Goal: Task Accomplishment & Management: Manage account settings

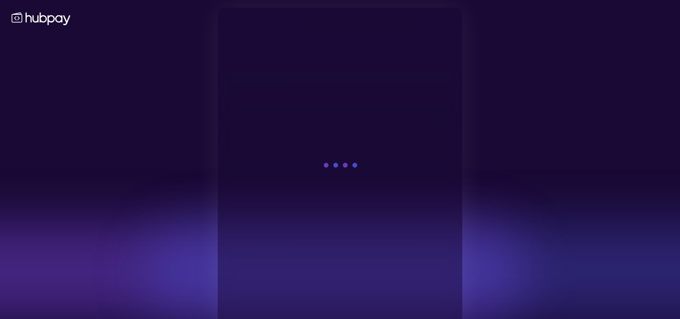
scroll to position [11, 0]
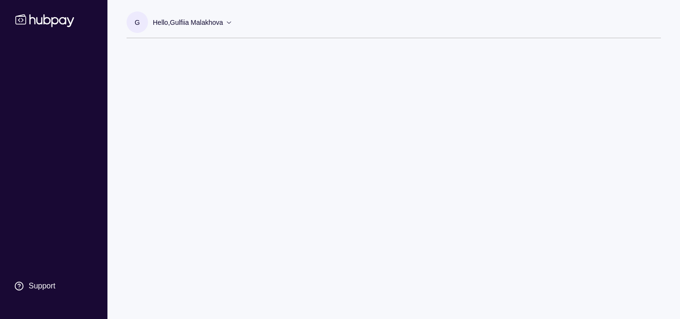
click at [37, 67] on div "Support" at bounding box center [54, 170] width 96 height 252
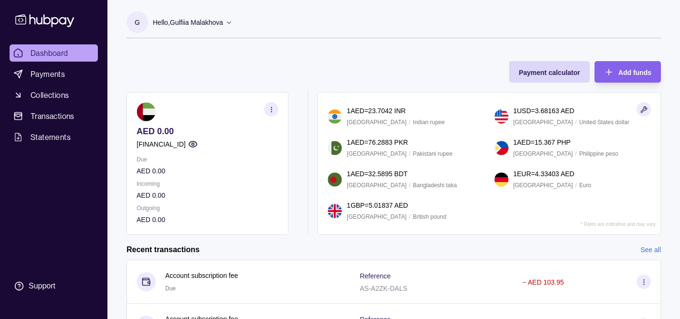
click at [198, 146] on icon "button" at bounding box center [193, 144] width 10 height 10
click at [63, 74] on span "Payments" at bounding box center [48, 73] width 34 height 11
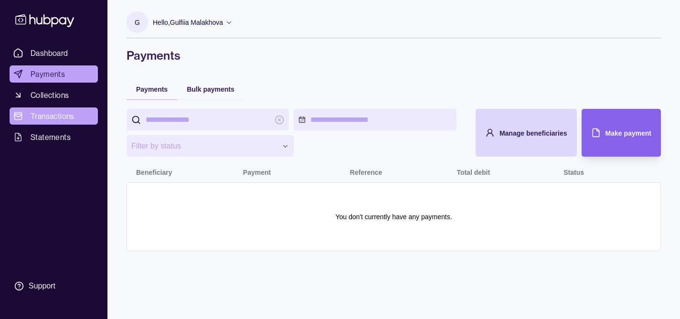
click at [67, 119] on span "Transactions" at bounding box center [53, 115] width 44 height 11
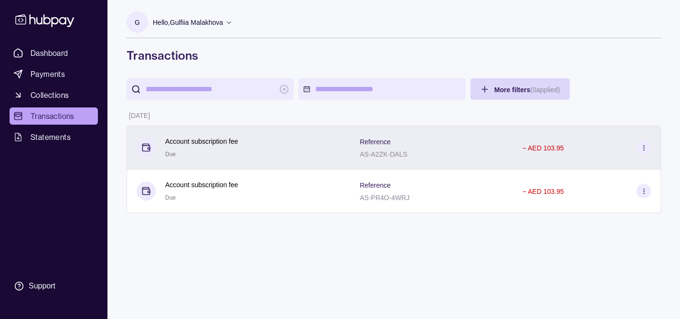
click at [229, 142] on p "Account subscription fee" at bounding box center [201, 141] width 73 height 11
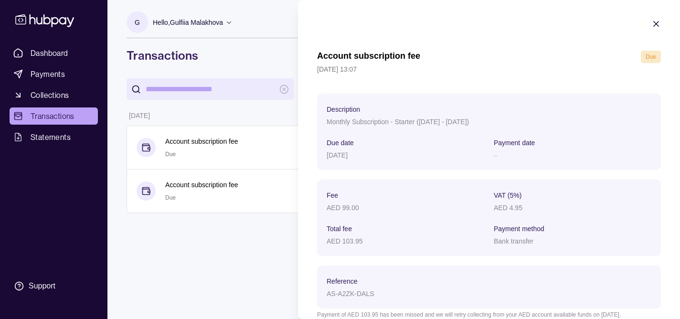
scroll to position [51, 0]
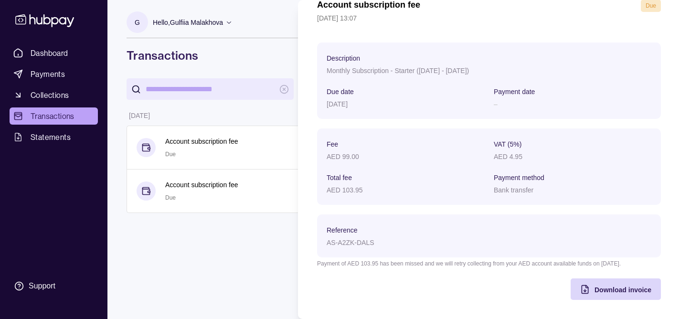
click at [178, 194] on html "Dashboard Payments Collections Transactions Statements Support G Hello, Gulfiia…" at bounding box center [340, 159] width 680 height 319
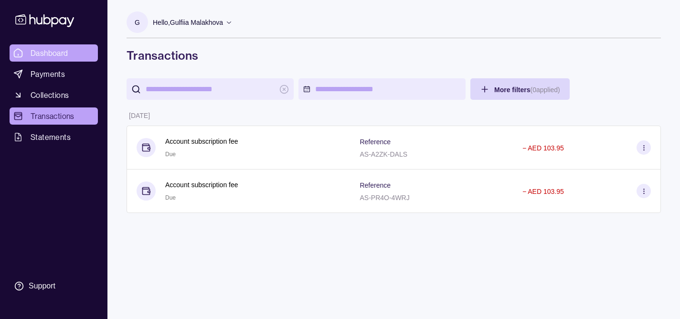
click at [58, 55] on span "Dashboard" at bounding box center [50, 52] width 38 height 11
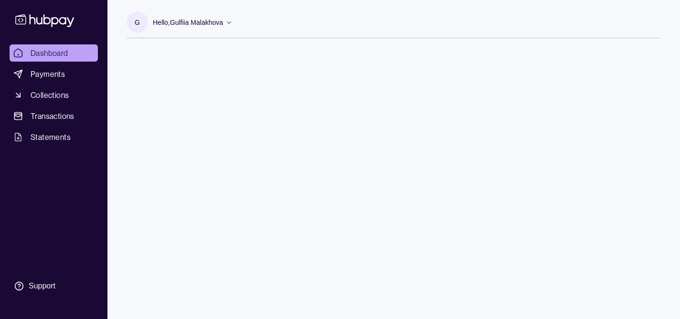
click at [223, 21] on p "Hello, Gulfiia Malakhova" at bounding box center [188, 22] width 70 height 11
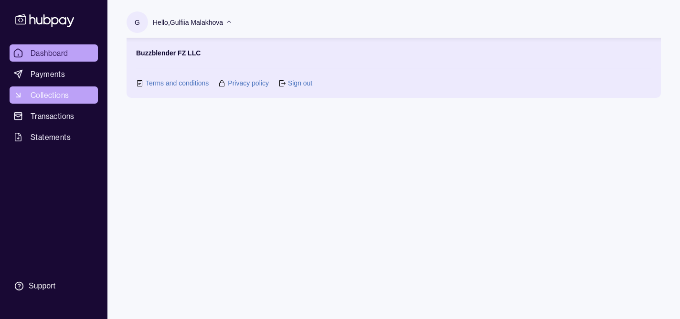
click at [51, 103] on link "Collections" at bounding box center [54, 94] width 88 height 17
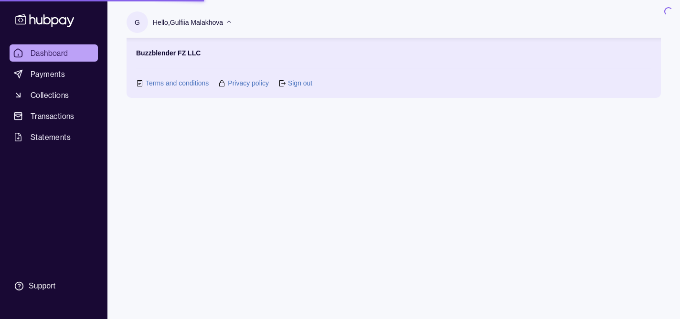
click at [162, 20] on p "Hello, Gulfiia Malakhova" at bounding box center [188, 22] width 70 height 11
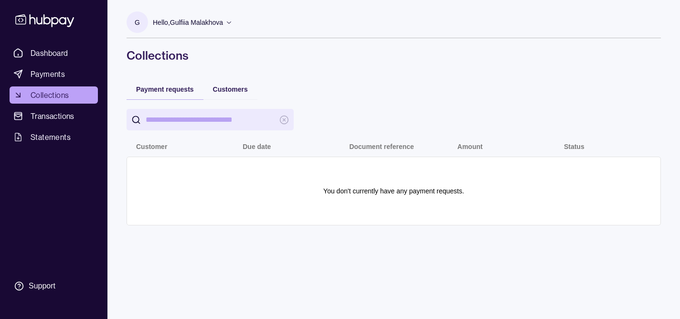
click at [46, 22] on icon at bounding box center [44, 20] width 63 height 18
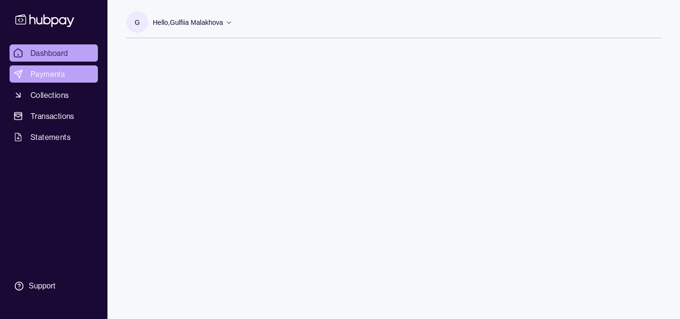
click at [50, 78] on span "Payments" at bounding box center [48, 73] width 34 height 11
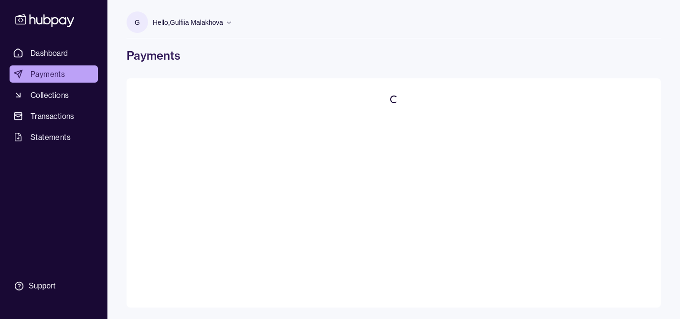
click at [227, 19] on icon at bounding box center [228, 22] width 7 height 7
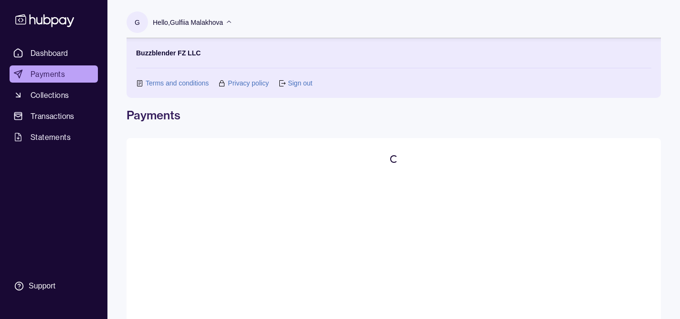
click at [50, 25] on icon at bounding box center [44, 20] width 63 height 18
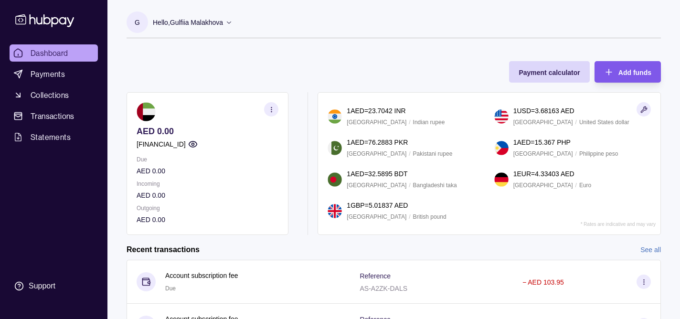
click at [631, 75] on span "Add funds" at bounding box center [634, 73] width 33 height 8
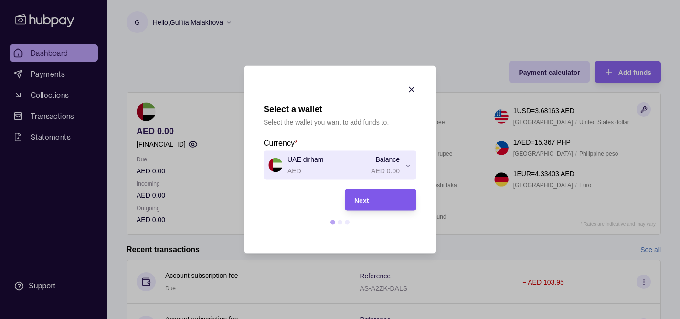
click at [381, 198] on div "Next" at bounding box center [380, 199] width 53 height 11
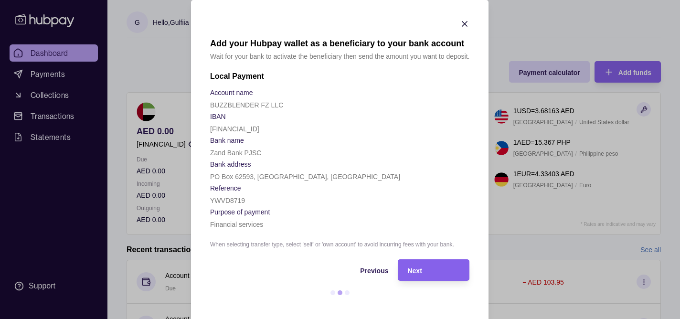
scroll to position [5, 0]
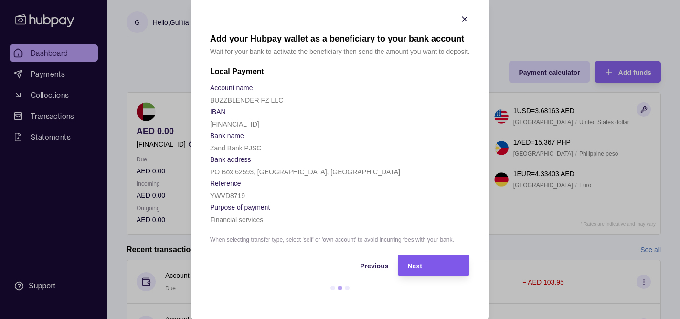
click at [422, 262] on div "Next" at bounding box center [434, 265] width 53 height 11
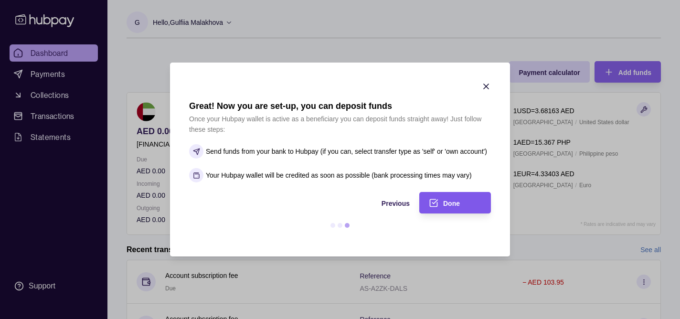
click at [451, 205] on span "Done" at bounding box center [451, 204] width 17 height 8
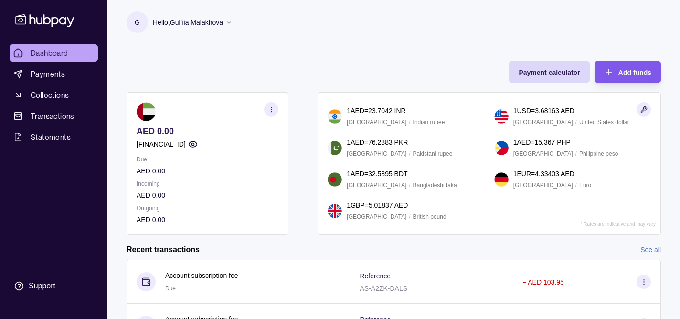
click at [640, 63] on div "Add funds" at bounding box center [620, 71] width 62 height 21
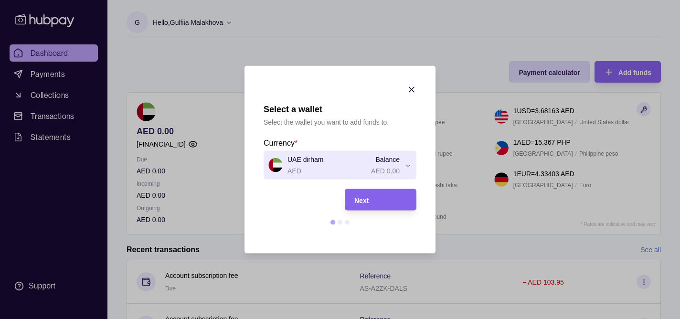
click at [387, 204] on div "Next" at bounding box center [380, 199] width 53 height 11
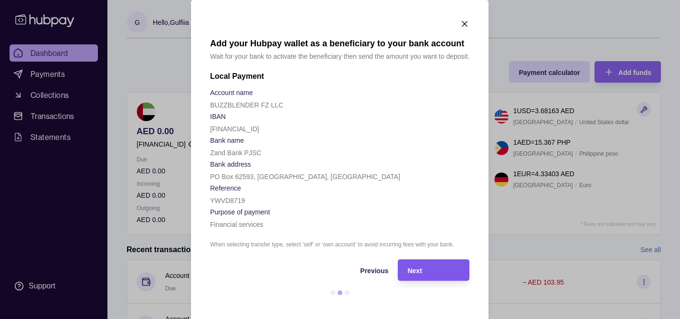
click at [419, 264] on div "Next" at bounding box center [434, 269] width 53 height 11
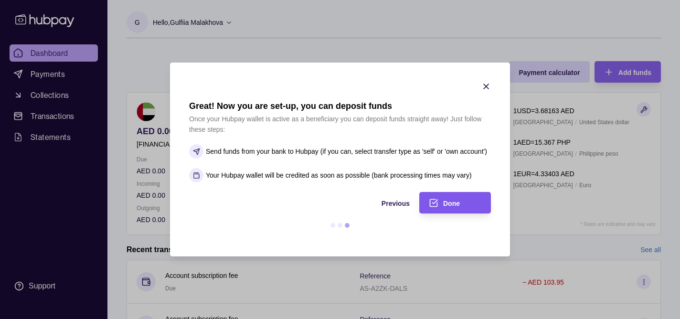
click at [431, 202] on icon "submit" at bounding box center [434, 203] width 10 height 10
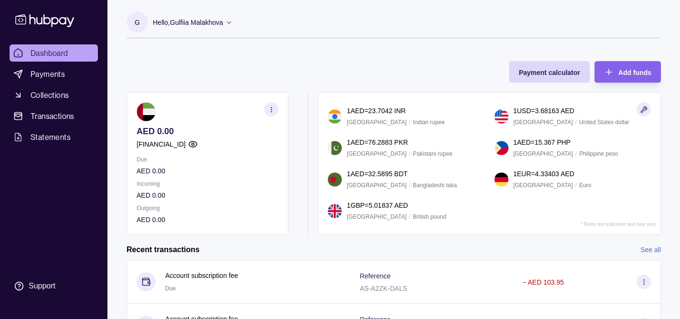
click at [142, 16] on section "G" at bounding box center [136, 21] width 21 height 21
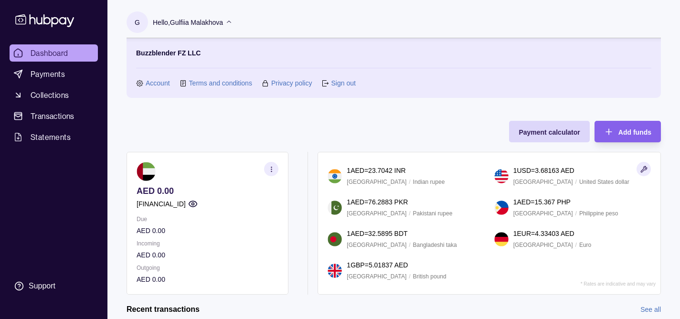
click at [159, 78] on link "Account" at bounding box center [158, 83] width 24 height 11
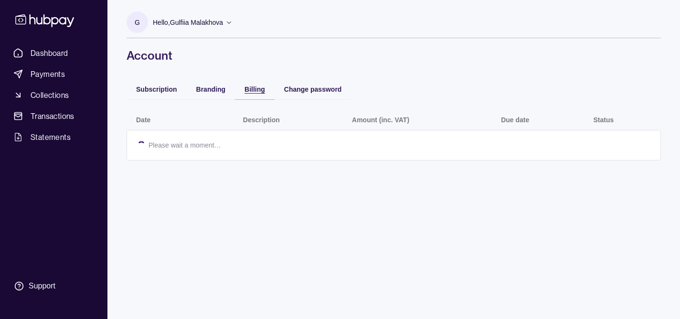
click at [248, 90] on span "Billing" at bounding box center [254, 89] width 21 height 8
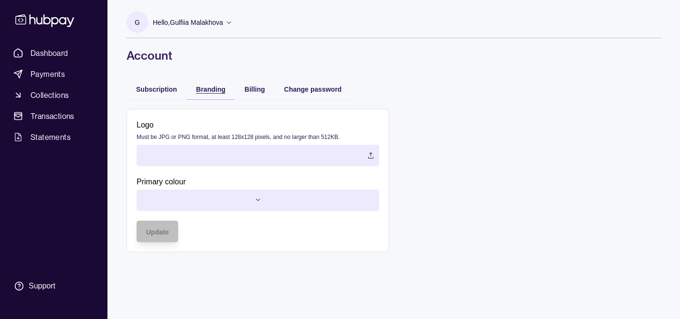
click at [218, 92] on span "Branding" at bounding box center [210, 89] width 29 height 8
click at [162, 95] on div "Subscription" at bounding box center [156, 88] width 60 height 21
click at [157, 91] on span "Subscription" at bounding box center [156, 89] width 41 height 8
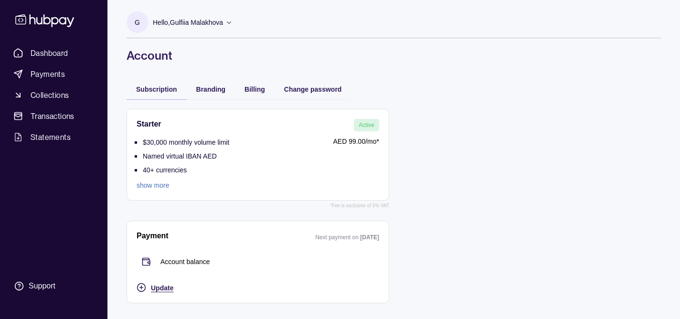
click at [171, 287] on span "Update" at bounding box center [162, 288] width 22 height 8
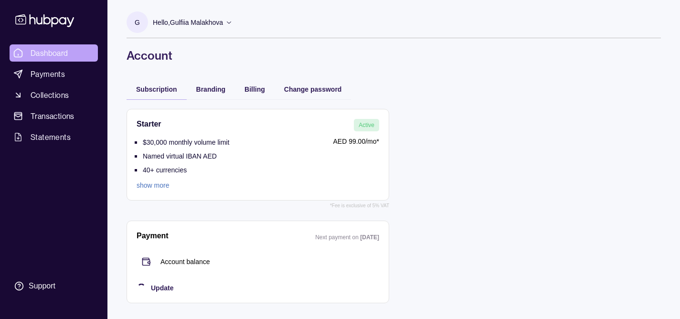
click at [30, 48] on link "Dashboard" at bounding box center [54, 52] width 88 height 17
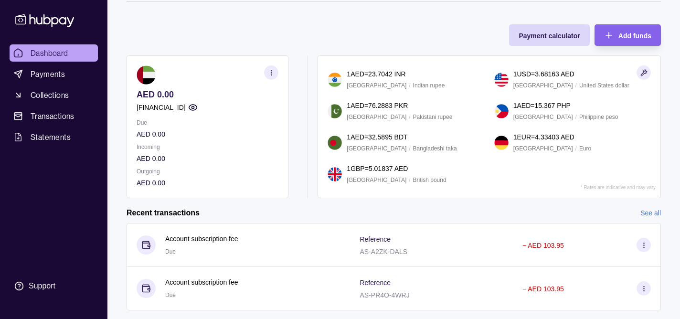
scroll to position [48, 0]
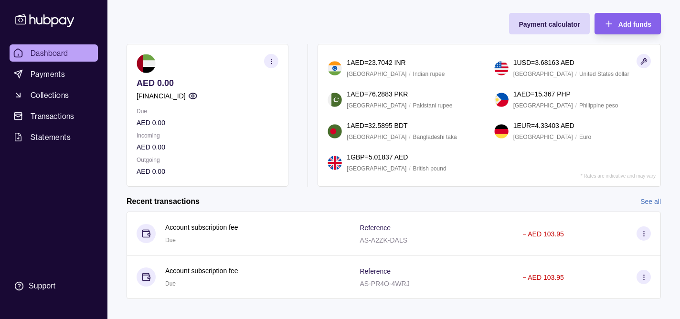
click at [260, 67] on section at bounding box center [208, 63] width 142 height 19
click at [269, 64] on icon "button" at bounding box center [271, 61] width 7 height 7
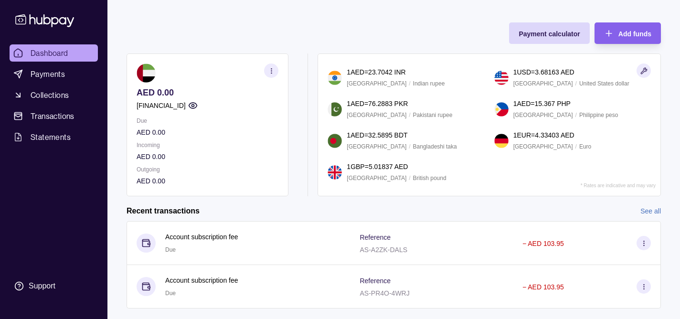
scroll to position [59, 0]
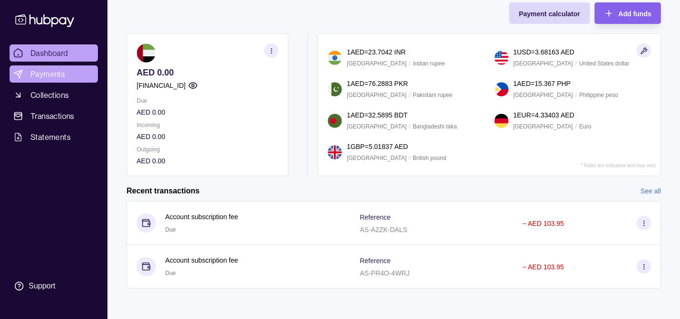
click at [59, 75] on span "Payments" at bounding box center [48, 73] width 34 height 11
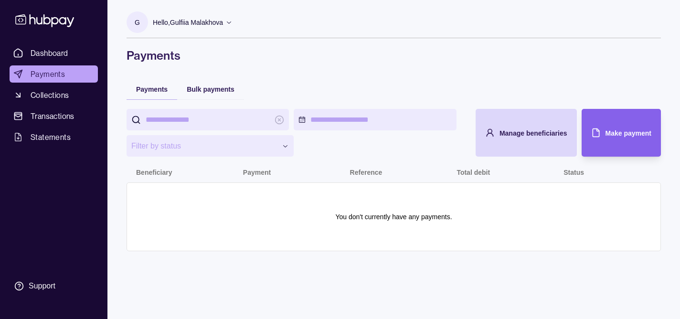
click at [207, 32] on div "Hello, Gulfiia Malakhova" at bounding box center [193, 22] width 80 height 20
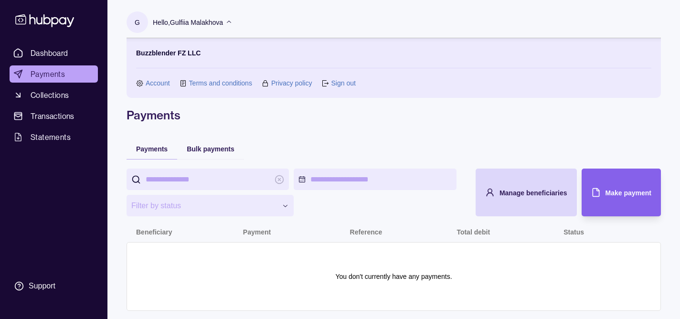
click at [155, 86] on link "Account" at bounding box center [158, 83] width 24 height 11
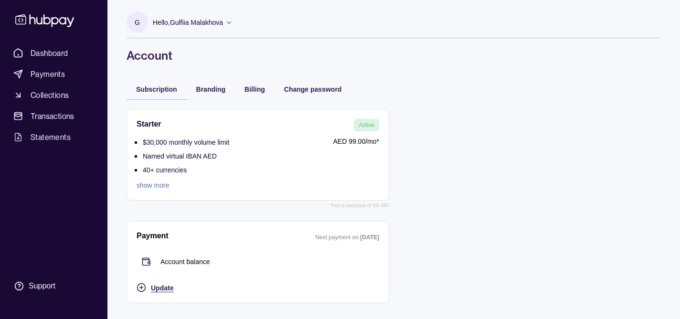
click at [157, 286] on span "Update" at bounding box center [162, 288] width 22 height 8
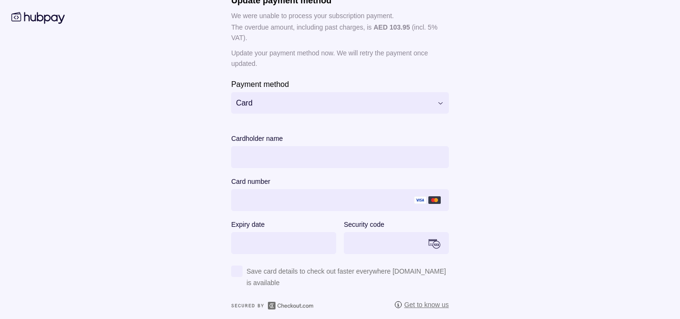
scroll to position [95, 0]
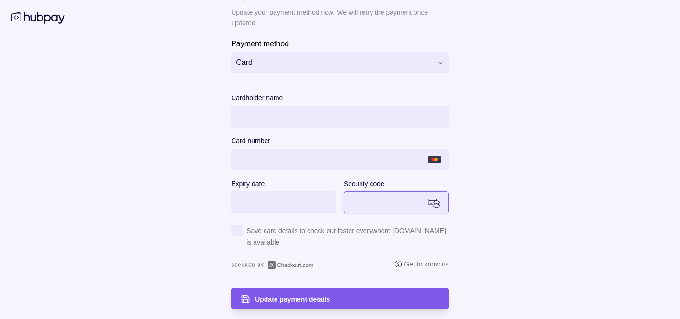
click at [249, 293] on div "Update payment details" at bounding box center [332, 298] width 213 height 21
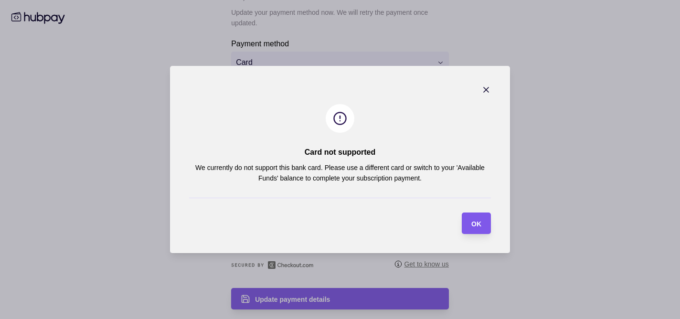
click at [473, 226] on span "OK" at bounding box center [476, 224] width 10 height 8
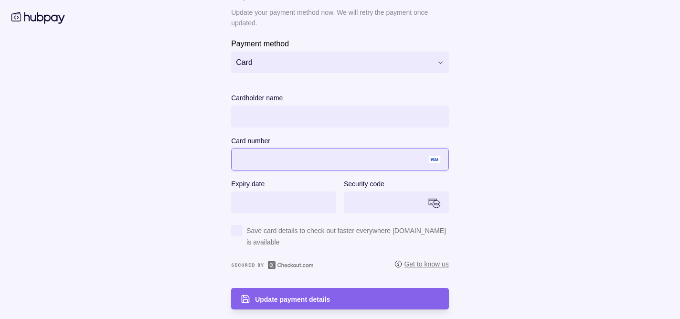
click at [581, 141] on main "**********" at bounding box center [339, 112] width 489 height 395
click at [482, 187] on main "**********" at bounding box center [339, 112] width 489 height 395
click at [347, 292] on div "Update payment details" at bounding box center [332, 298] width 213 height 21
